Goal: Task Accomplishment & Management: Manage account settings

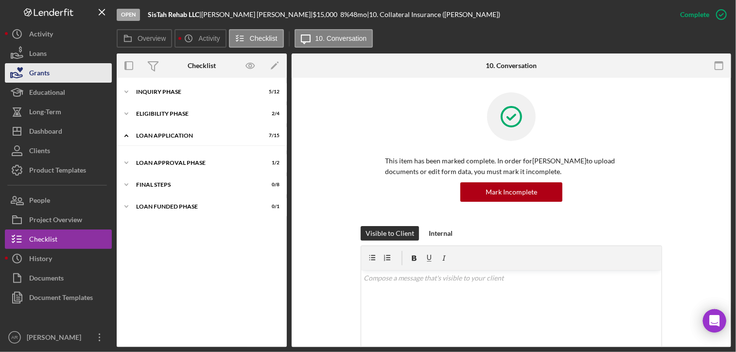
scroll to position [59, 0]
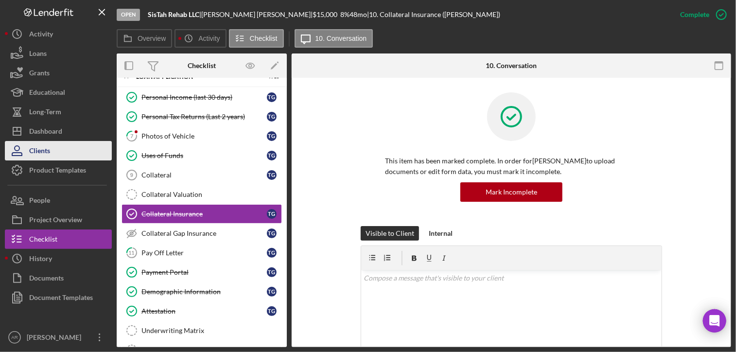
drag, startPoint x: 41, startPoint y: 130, endPoint x: 81, endPoint y: 157, distance: 48.3
click at [41, 130] on div "Dashboard" at bounding box center [45, 133] width 33 height 22
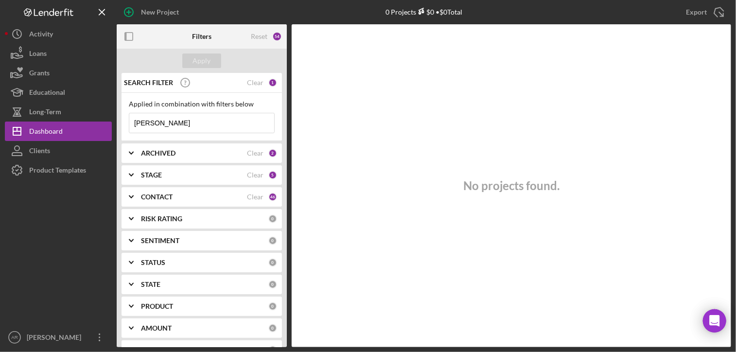
drag, startPoint x: 160, startPoint y: 118, endPoint x: 123, endPoint y: 120, distance: 37.0
click at [123, 120] on div "Applied in combination with filters below [PERSON_NAME] Icon/Menu Close" at bounding box center [202, 117] width 161 height 48
paste input "Enowmbitang"
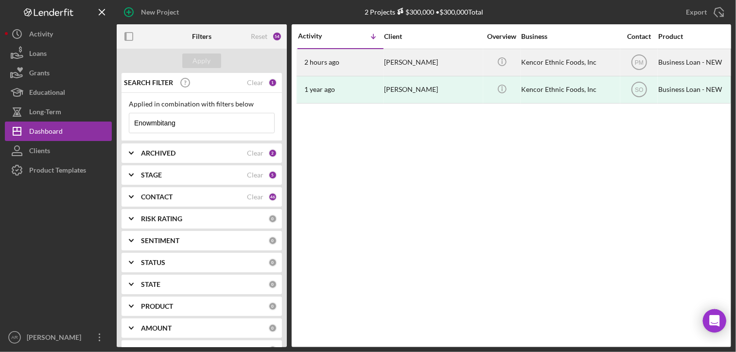
type input "Enowmbitang"
click at [416, 62] on div "[PERSON_NAME]" at bounding box center [432, 63] width 97 height 26
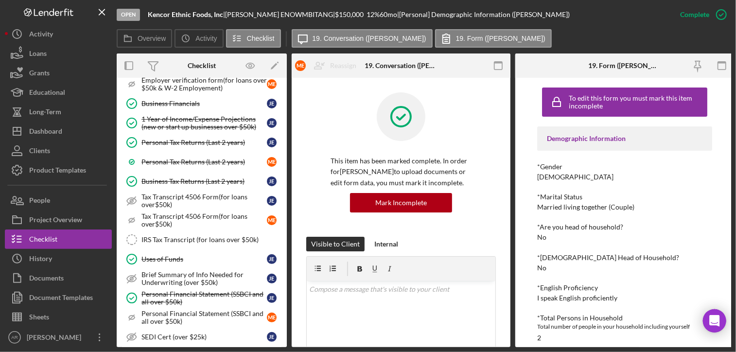
scroll to position [186, 0]
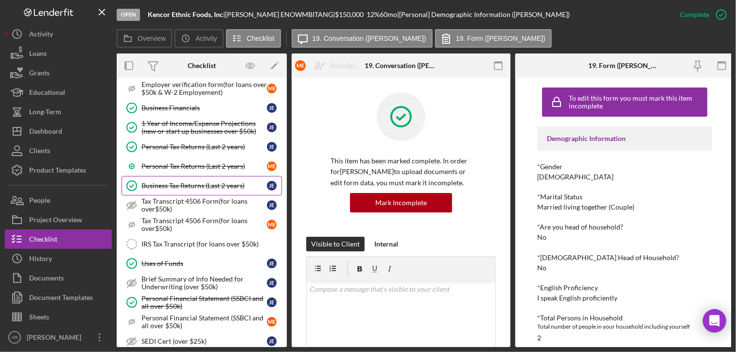
click at [178, 186] on div "Business Tax Returns (Last 2 years)" at bounding box center [204, 186] width 125 height 8
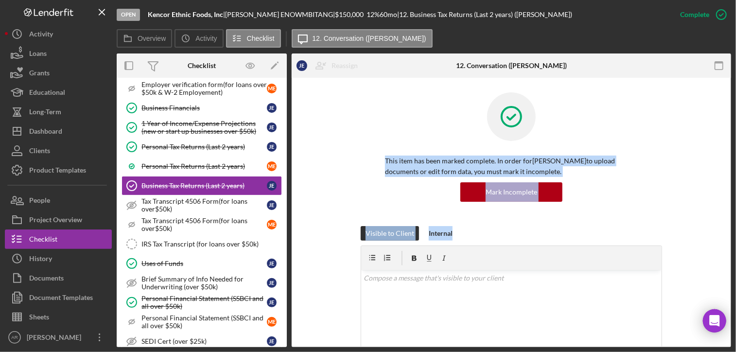
drag, startPoint x: 729, startPoint y: 147, endPoint x: 724, endPoint y: 241, distance: 94.0
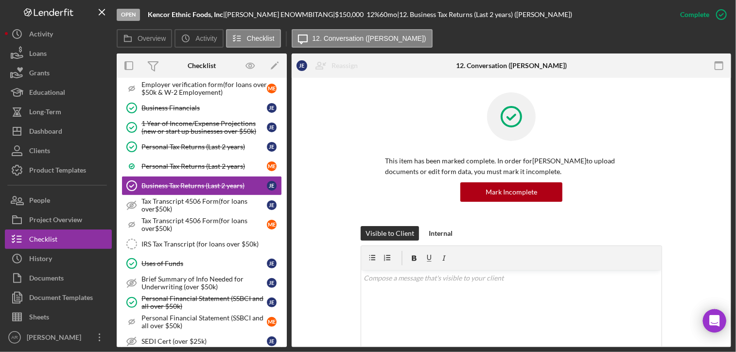
drag, startPoint x: 724, startPoint y: 241, endPoint x: 685, endPoint y: 133, distance: 115.4
click at [685, 133] on div "This item has been marked complete. In order for [PERSON_NAME] to upload docume…" at bounding box center [511, 159] width 411 height 134
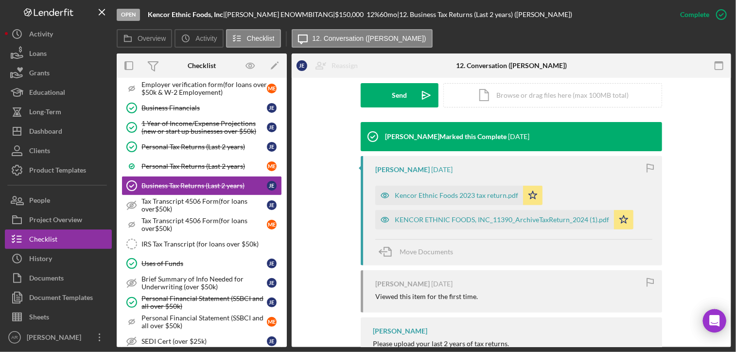
scroll to position [282, 0]
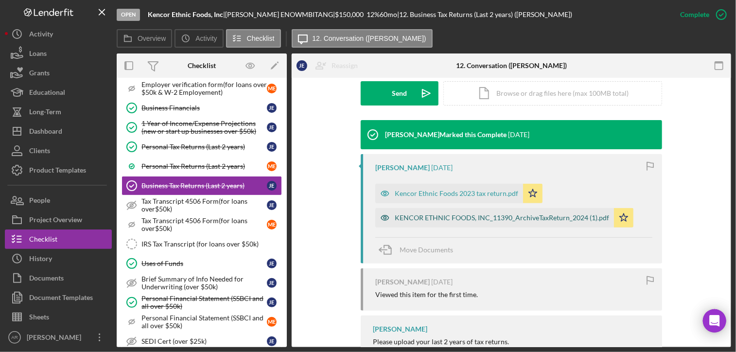
click at [486, 214] on div "KENCOR ETHNIC FOODS, INC_11390_ArchiveTaxReturn_2024 (1).pdf" at bounding box center [502, 218] width 215 height 8
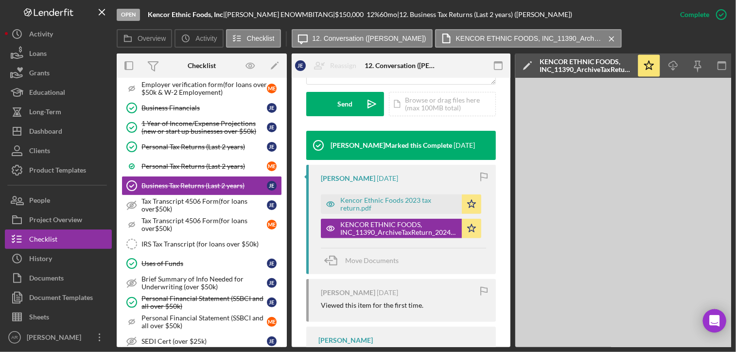
scroll to position [304, 0]
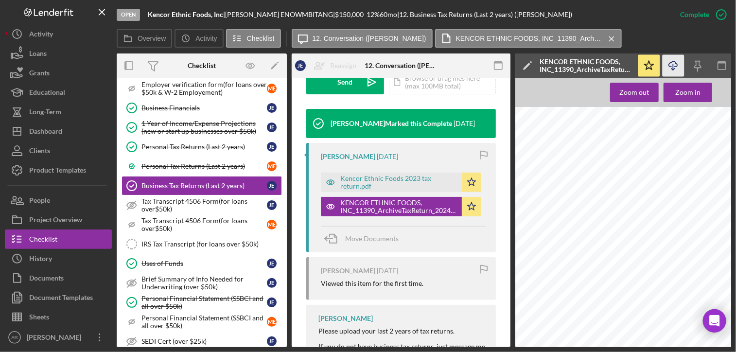
click at [672, 68] on icon "Icon/Download" at bounding box center [674, 66] width 22 height 22
